Goal: Find specific page/section: Find specific page/section

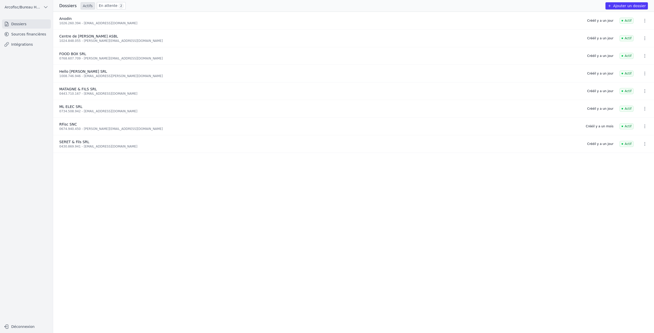
click at [29, 34] on link "Sources financières" at bounding box center [26, 34] width 49 height 9
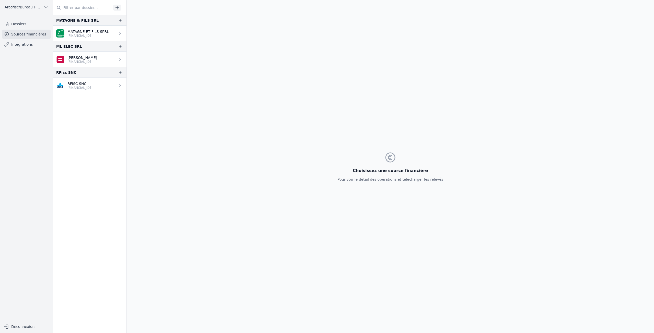
click at [30, 26] on link "Dossiers" at bounding box center [26, 23] width 49 height 9
